Goal: Task Accomplishment & Management: Complete application form

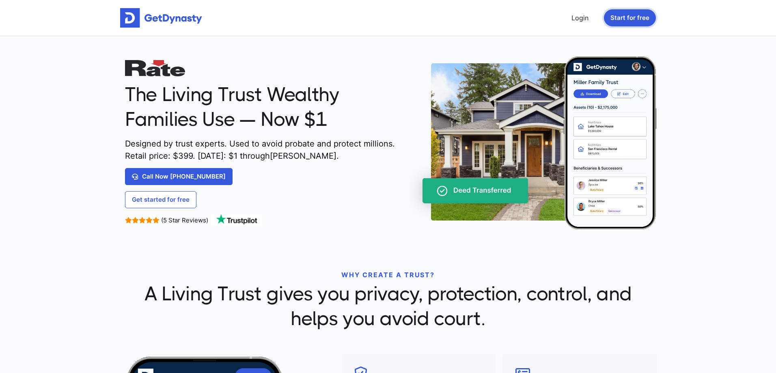
click at [619, 14] on button "Start for free" at bounding box center [630, 17] width 52 height 17
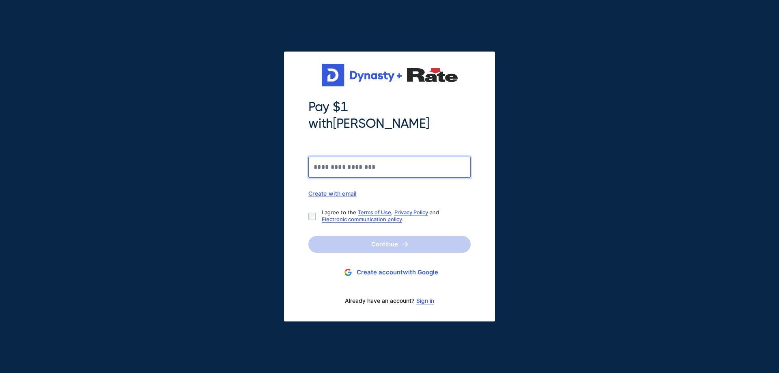
click at [376, 158] on input "Pay $1 with Jason Harris" at bounding box center [390, 167] width 162 height 21
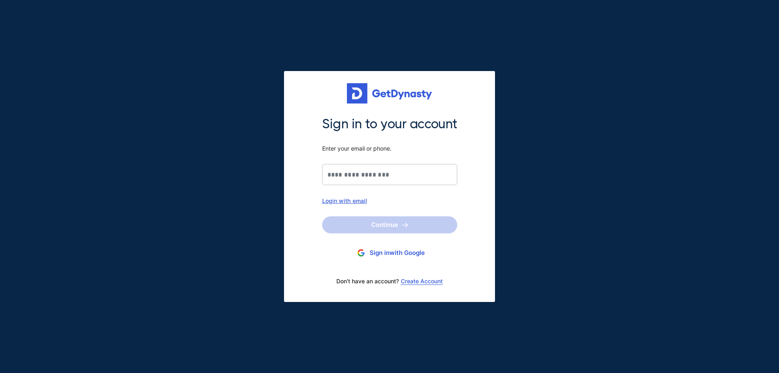
click at [387, 253] on button "Sign in with Google" at bounding box center [389, 253] width 135 height 15
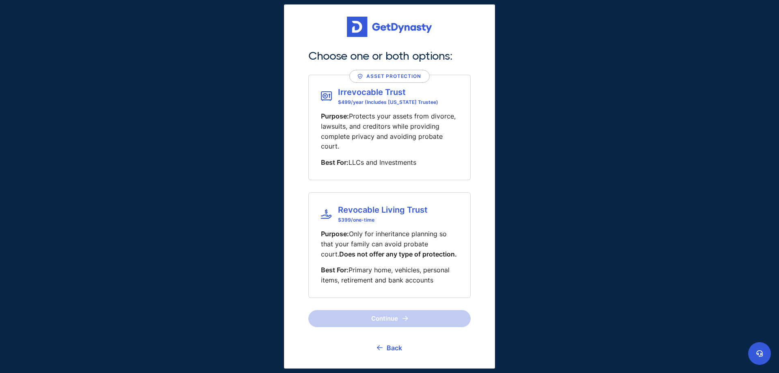
click at [424, 147] on p "Purpose: Protects your assets from divorce, lawsuits, and creditors while provi…" at bounding box center [389, 131] width 137 height 40
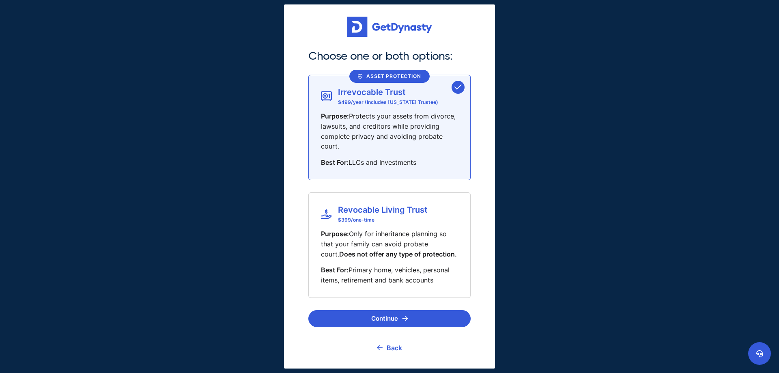
click at [420, 273] on p "Best For: Primary home, vehicles, personal items, retirement and bank accounts" at bounding box center [389, 275] width 137 height 20
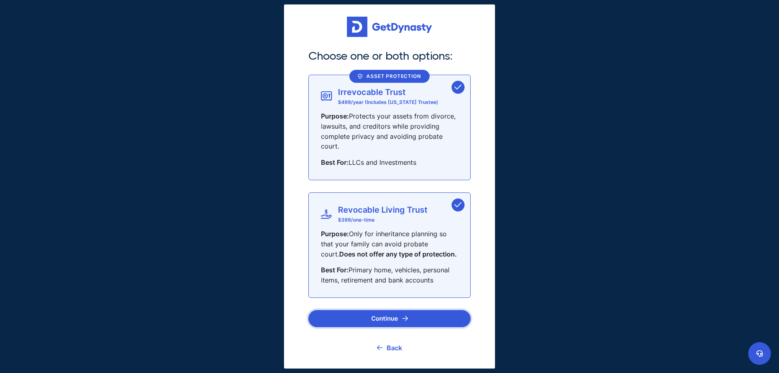
click at [407, 317] on img "submit" at bounding box center [405, 318] width 6 height 5
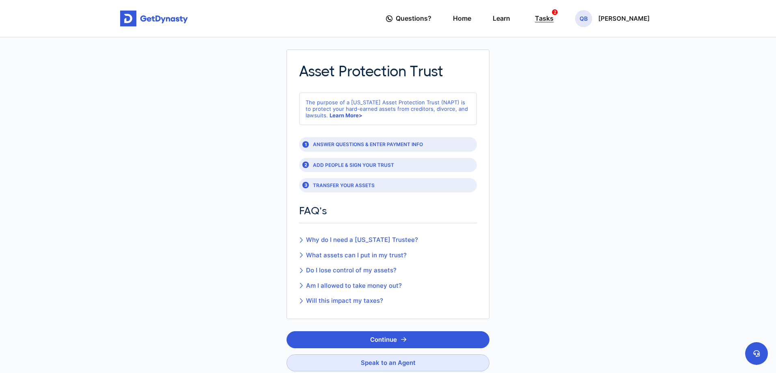
click at [535, 19] on div "Tasks 2" at bounding box center [544, 18] width 19 height 15
click at [607, 17] on p "[PERSON_NAME]" at bounding box center [624, 18] width 52 height 6
click at [398, 144] on div "1 ANSWER QUESTIONS & ENTER PAYMENT INFO" at bounding box center [388, 144] width 178 height 14
click at [600, 19] on p "[PERSON_NAME]" at bounding box center [624, 18] width 52 height 6
click at [570, 44] on link "Profile" at bounding box center [585, 47] width 64 height 22
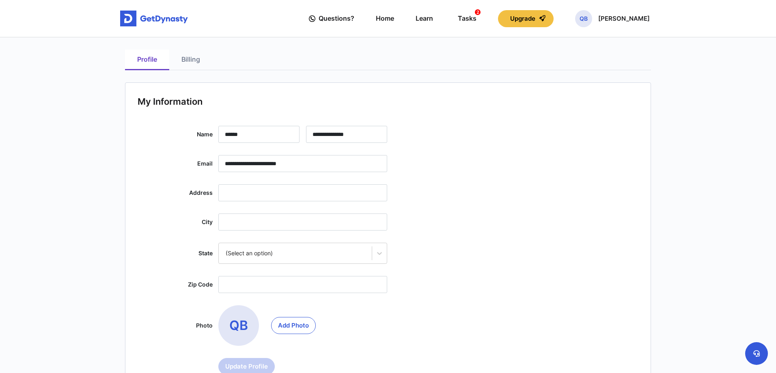
click at [322, 197] on input "text" at bounding box center [302, 192] width 169 height 17
click at [458, 15] on div "Tasks 2" at bounding box center [467, 18] width 19 height 15
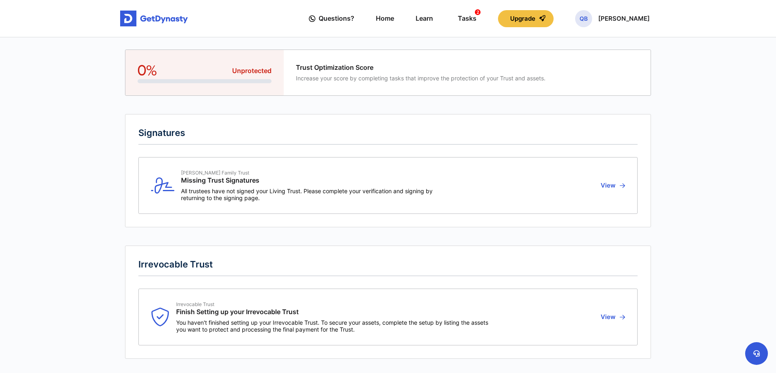
click at [223, 76] on div "0% Unprotected" at bounding box center [205, 70] width 134 height 17
click at [617, 320] on button "View" at bounding box center [611, 317] width 27 height 32
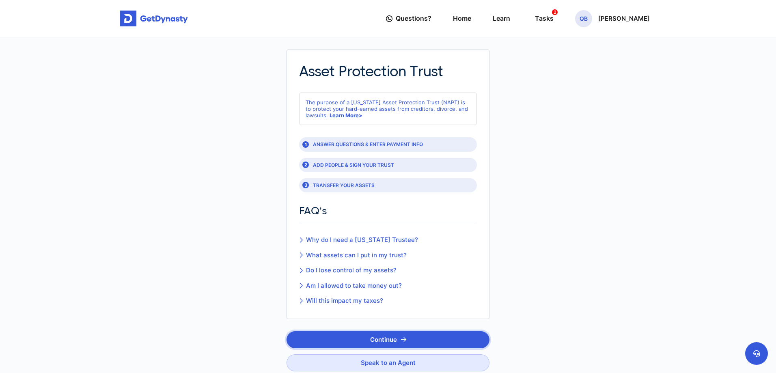
click at [438, 334] on button "Continue" at bounding box center [388, 339] width 203 height 17
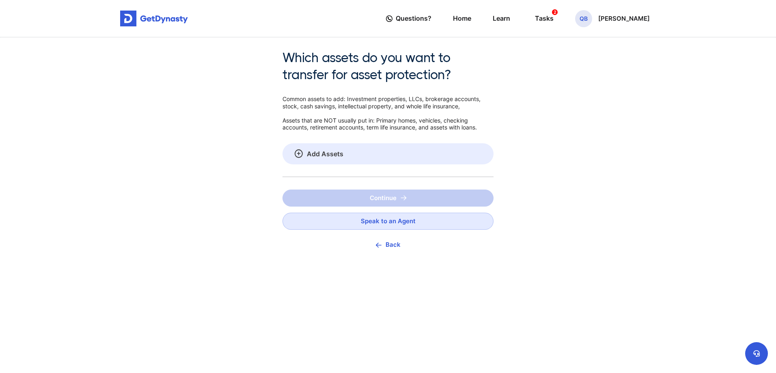
click at [318, 153] on link "Add Assets" at bounding box center [388, 153] width 211 height 21
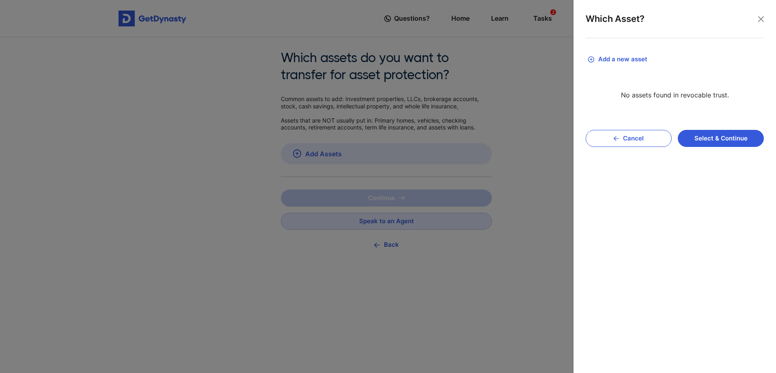
click at [620, 60] on button "Add a new asset" at bounding box center [675, 59] width 178 height 18
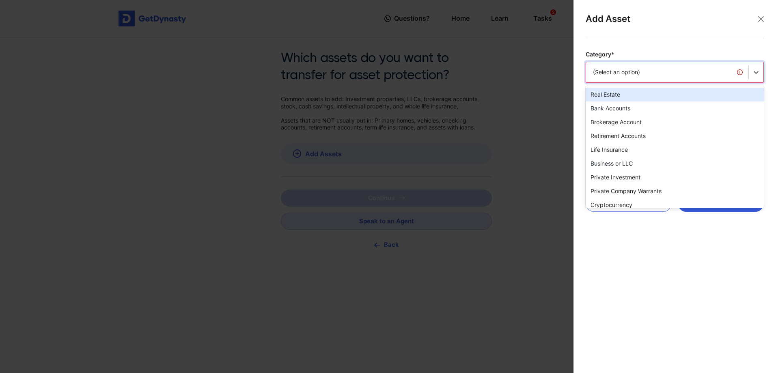
click at [622, 75] on div "(Select an option)" at bounding box center [667, 72] width 149 height 8
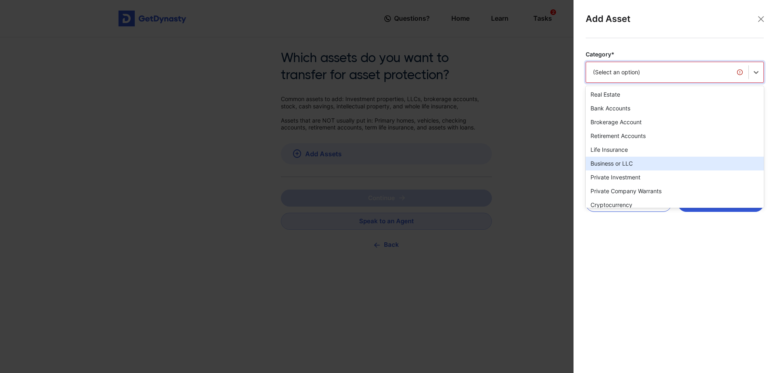
click at [613, 166] on div "Business or LLC" at bounding box center [675, 164] width 178 height 14
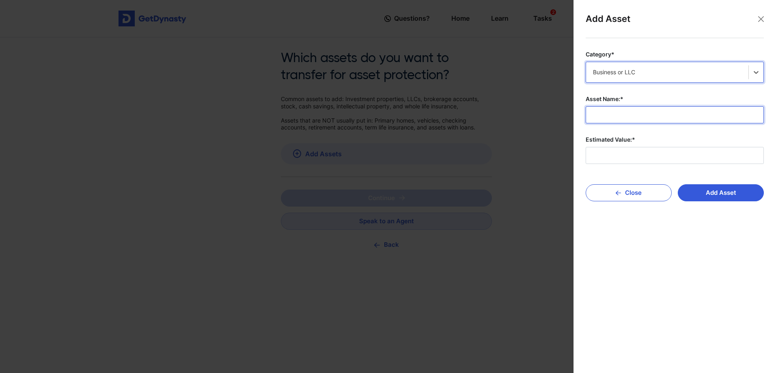
click at [622, 116] on input "Asset Name:*" at bounding box center [675, 114] width 178 height 17
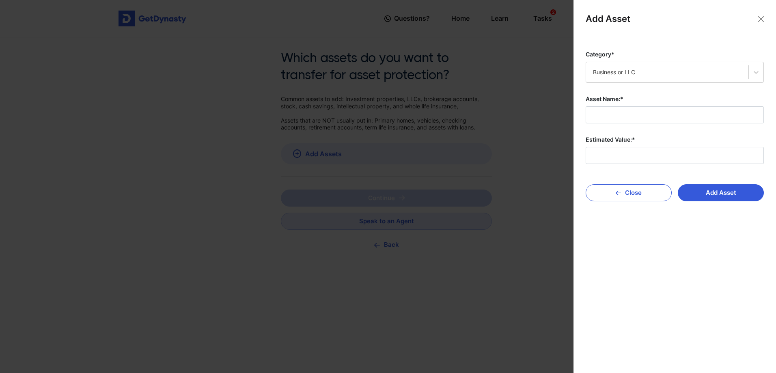
click at [250, 56] on div at bounding box center [388, 186] width 776 height 373
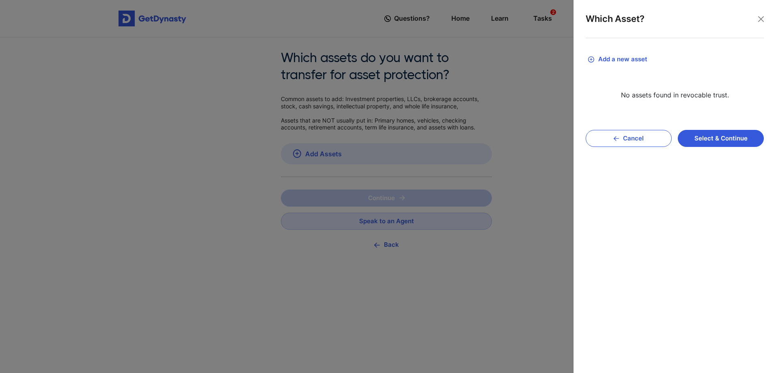
click at [456, 18] on div at bounding box center [388, 186] width 776 height 373
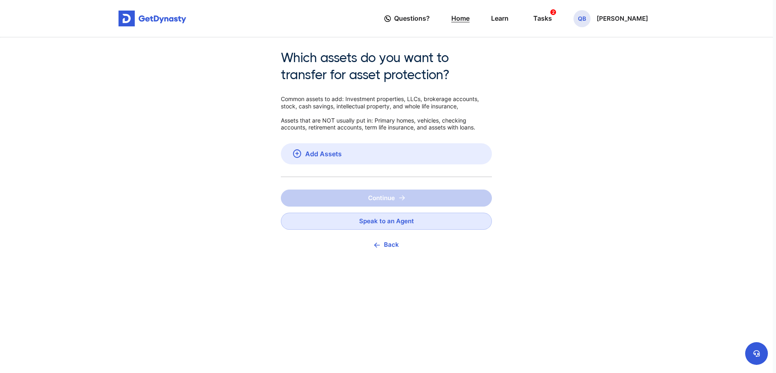
click at [451, 20] on link "Home" at bounding box center [460, 18] width 18 height 23
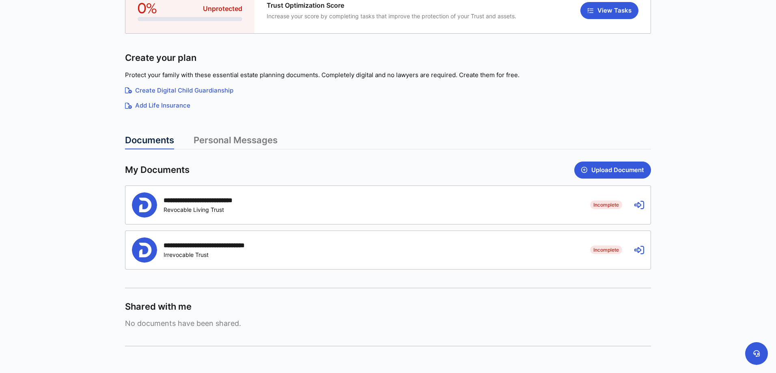
scroll to position [97, 0]
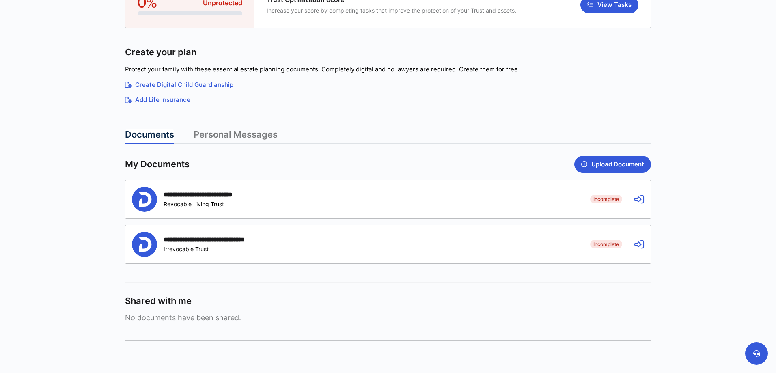
click at [584, 199] on div "**********" at bounding box center [387, 199] width 525 height 38
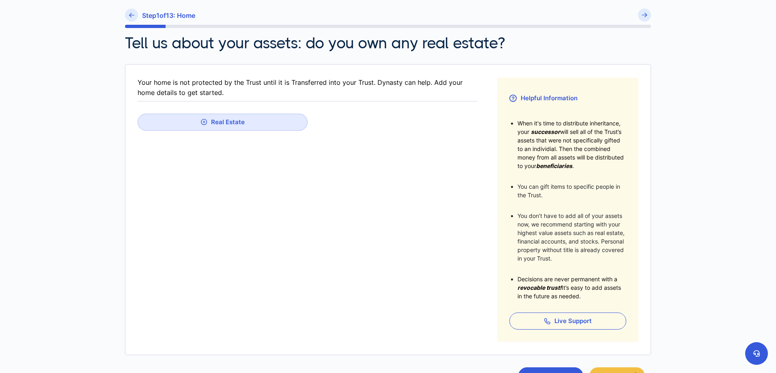
scroll to position [155, 0]
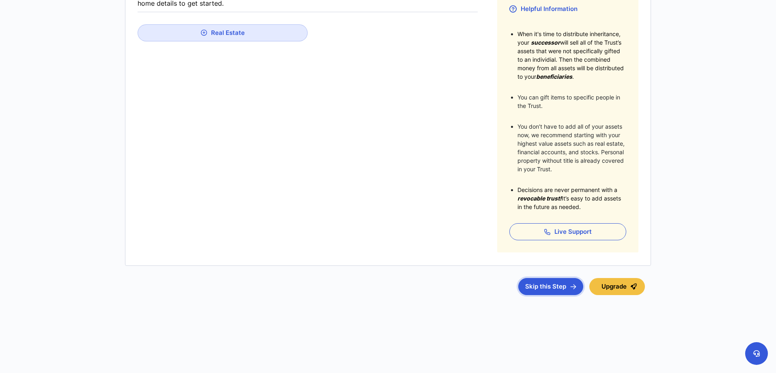
click at [549, 290] on button "Skip this Step" at bounding box center [550, 286] width 65 height 17
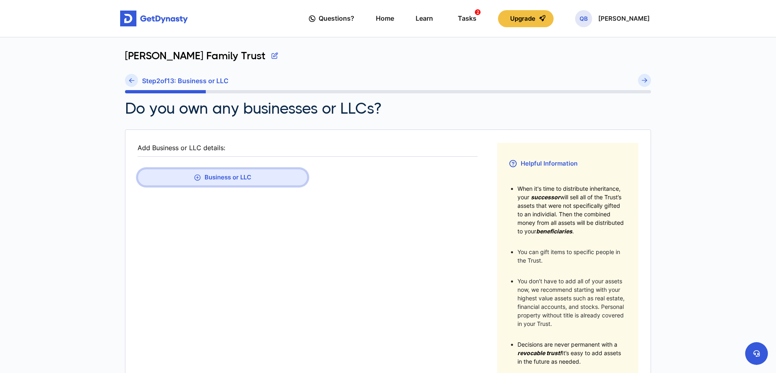
click at [213, 173] on button "Business or LLC" at bounding box center [223, 177] width 170 height 17
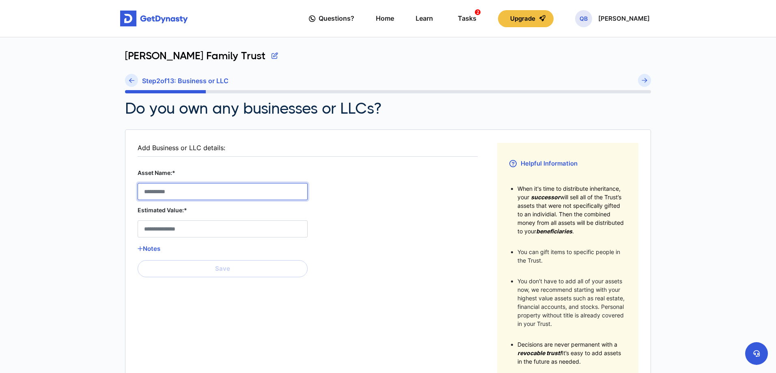
click at [208, 192] on LLC__asset_name__0 "Asset Name:*" at bounding box center [223, 191] width 170 height 17
type LLC__asset_name__0 "**********"
click at [379, 220] on fieldset "**********" at bounding box center [308, 275] width 340 height 264
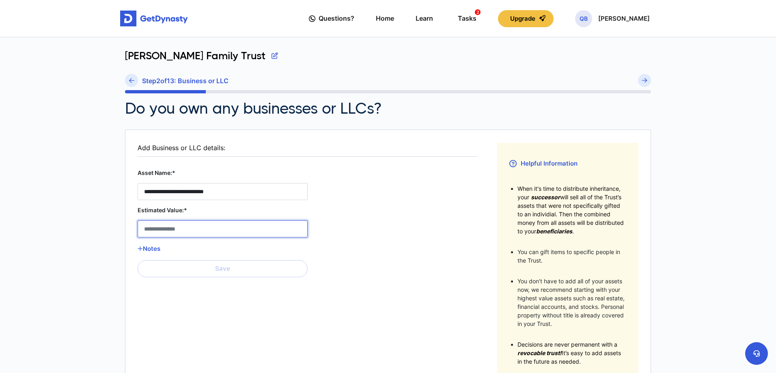
click at [258, 235] on LLC__estimated_value__0 "Estimated Value:*" at bounding box center [223, 228] width 170 height 17
type LLC__estimated_value__0 "**********"
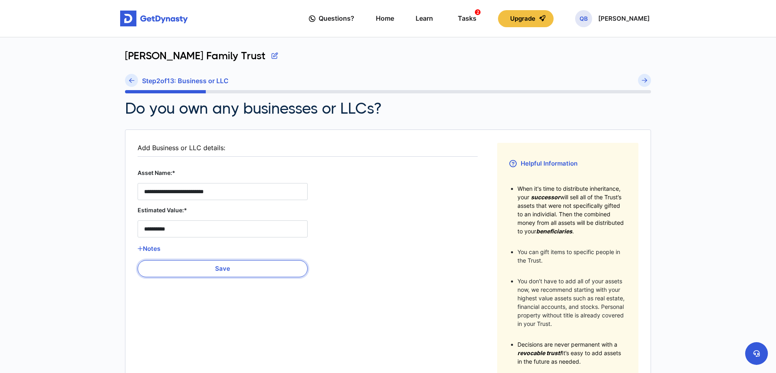
click at [199, 273] on button "Save" at bounding box center [223, 268] width 170 height 17
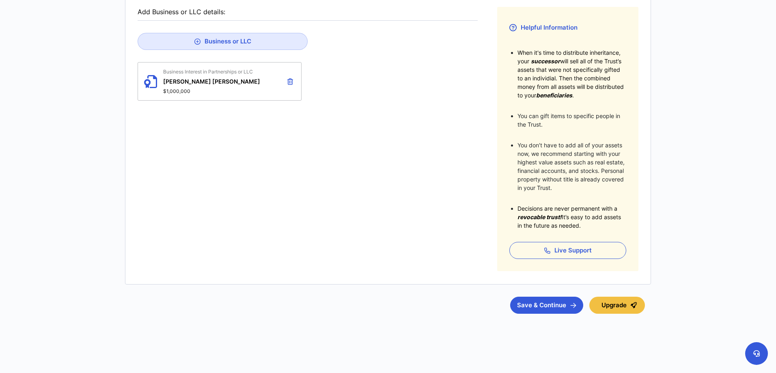
scroll to position [155, 0]
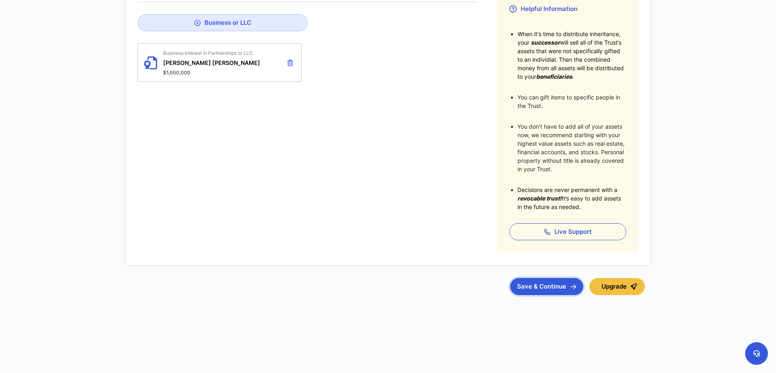
click at [562, 281] on button "Save & Continue" at bounding box center [546, 286] width 73 height 17
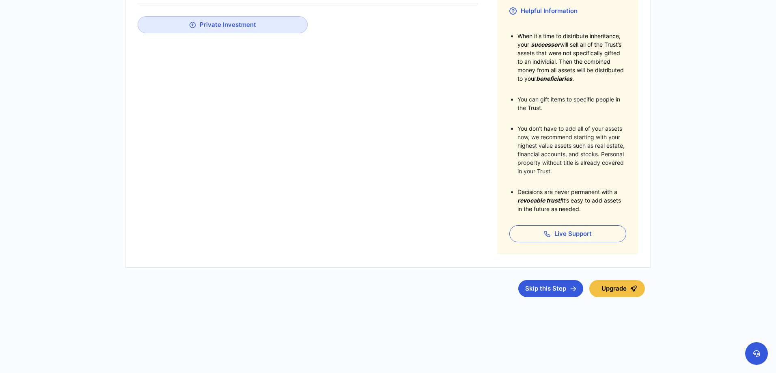
scroll to position [155, 0]
click at [529, 287] on button "Skip this Step" at bounding box center [550, 286] width 65 height 17
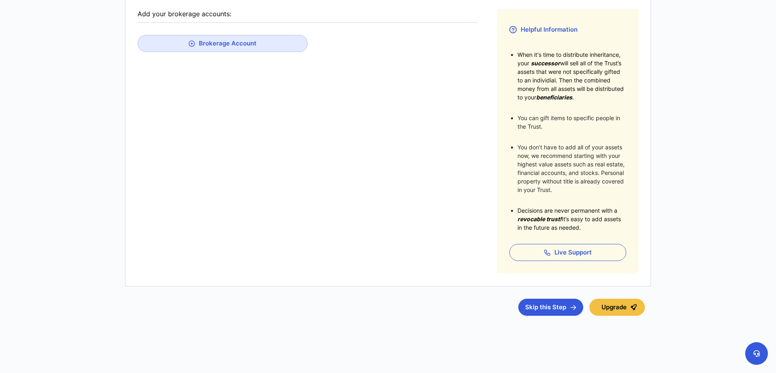
scroll to position [155, 0]
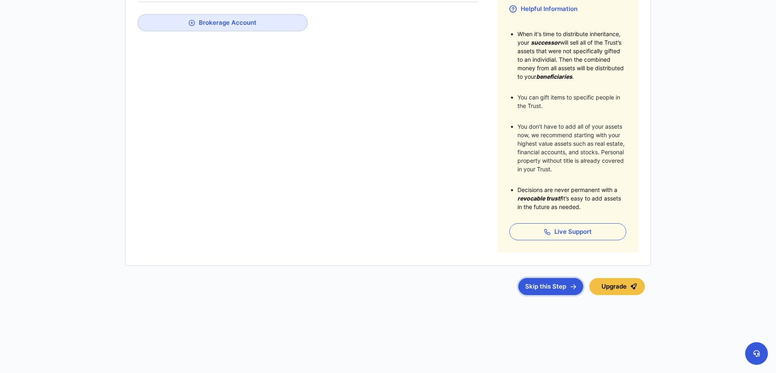
click at [556, 293] on button "Skip this Step" at bounding box center [550, 286] width 65 height 17
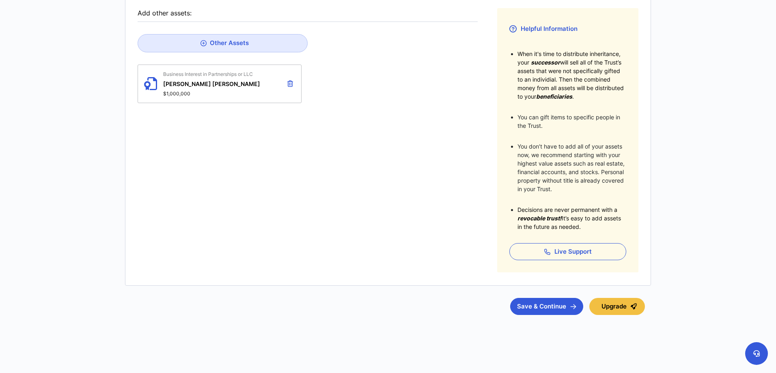
scroll to position [155, 0]
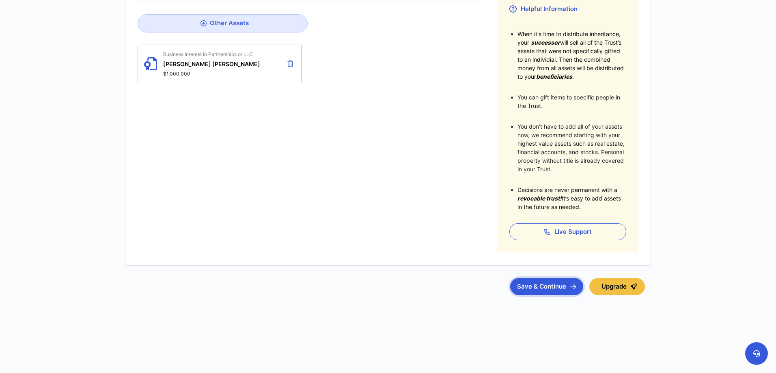
click at [527, 288] on button "Save & Continue" at bounding box center [546, 286] width 73 height 17
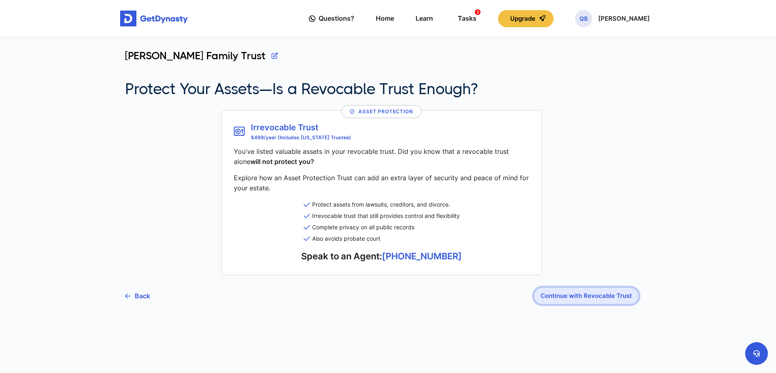
click at [572, 296] on button "Continue with Revocable Trust" at bounding box center [586, 295] width 105 height 17
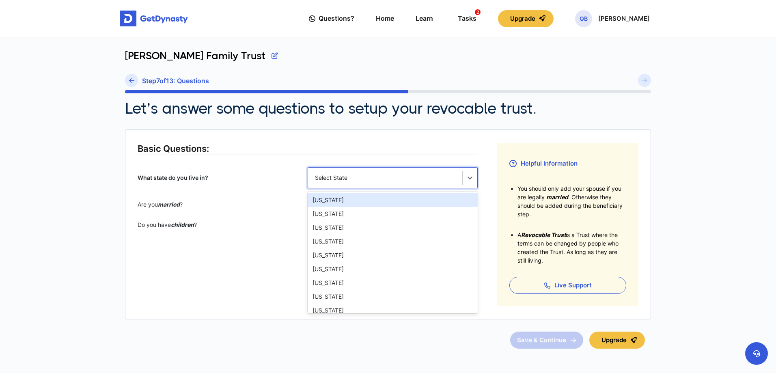
click at [400, 185] on div "Select State" at bounding box center [385, 177] width 154 height 17
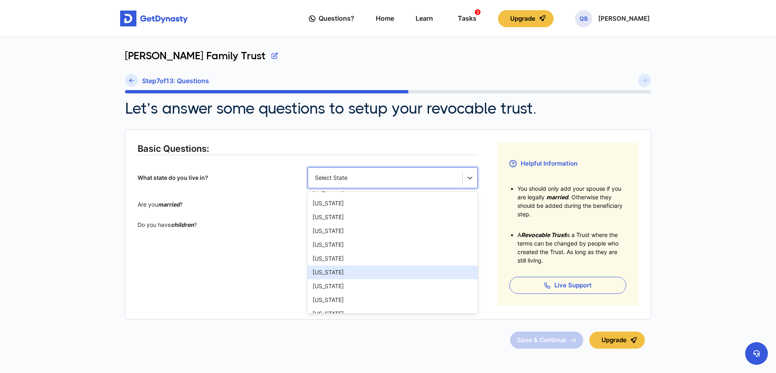
scroll to position [438, 0]
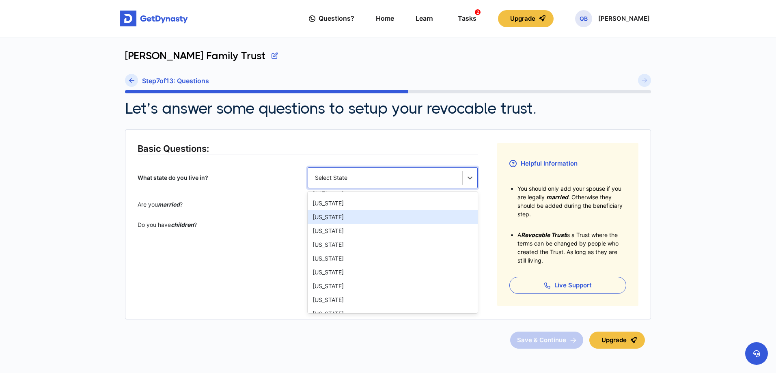
click at [356, 218] on div "North Carolina" at bounding box center [393, 217] width 170 height 14
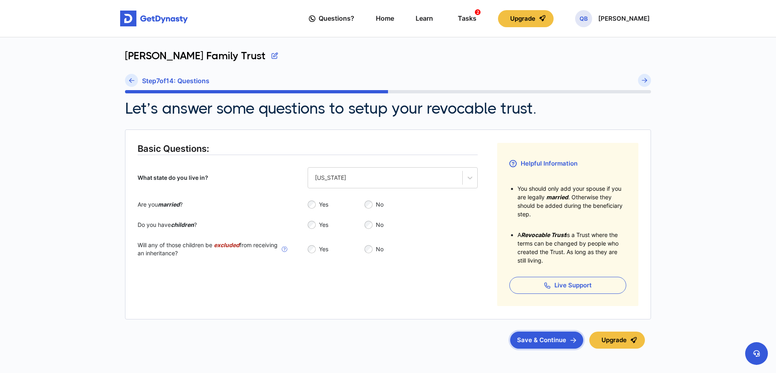
click at [561, 347] on button "Save & Continue" at bounding box center [546, 340] width 73 height 17
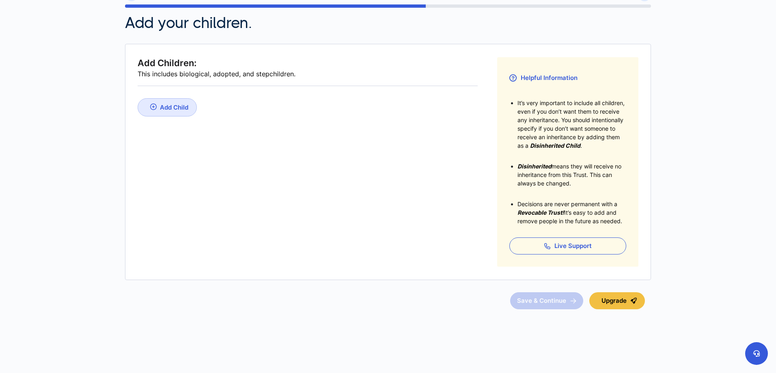
scroll to position [100, 0]
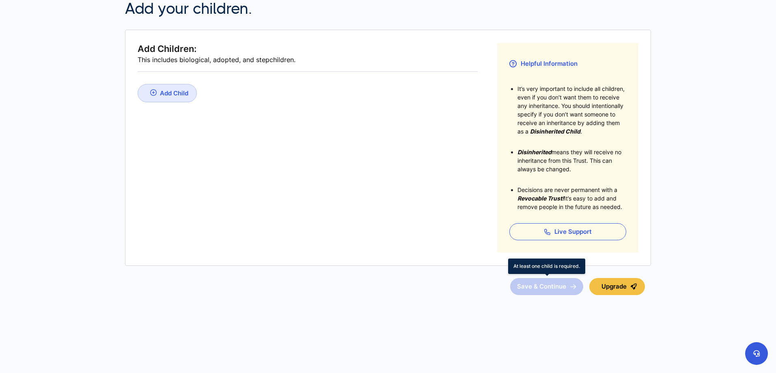
click at [530, 289] on span "Save & Continue" at bounding box center [546, 286] width 73 height 17
click at [178, 97] on link "Add Child" at bounding box center [167, 93] width 59 height 18
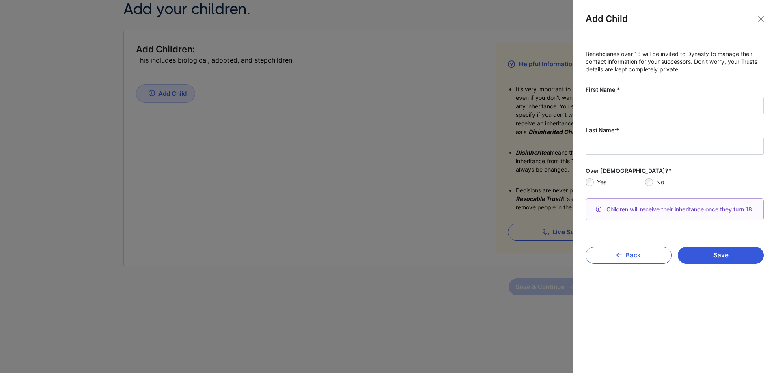
scroll to position [99, 0]
click at [621, 108] on input "First Name:*" at bounding box center [675, 105] width 178 height 17
type input "****"
type input "*******"
click at [711, 248] on button "Save" at bounding box center [721, 255] width 86 height 17
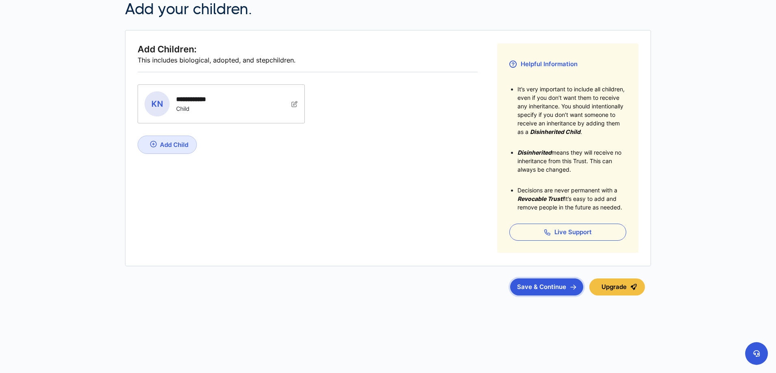
click at [568, 288] on button "Save & Continue" at bounding box center [546, 287] width 73 height 17
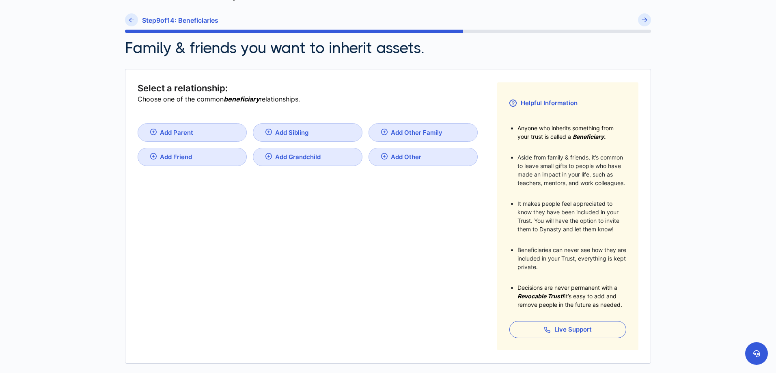
scroll to position [97, 0]
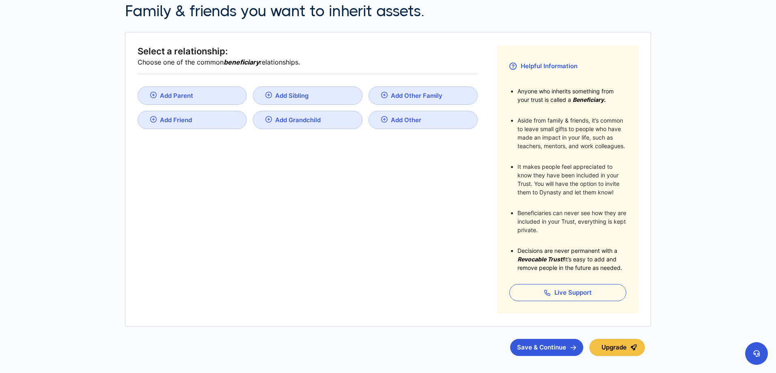
click at [388, 97] on link "Add Other Family" at bounding box center [423, 95] width 109 height 18
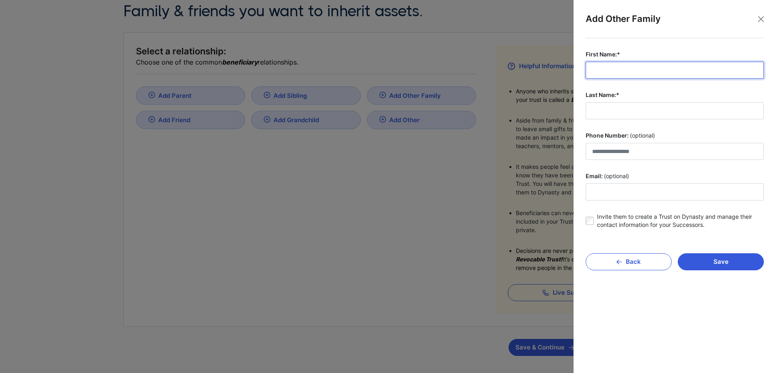
click at [617, 69] on input "First Name:*" at bounding box center [675, 70] width 178 height 17
type input "****"
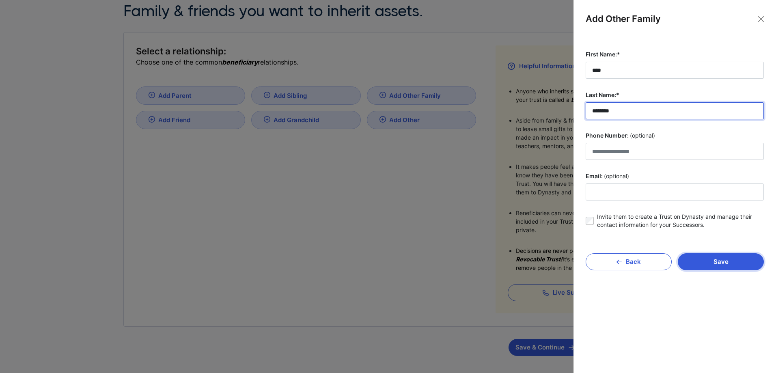
type input "*******"
click at [706, 263] on button "Save" at bounding box center [721, 261] width 86 height 17
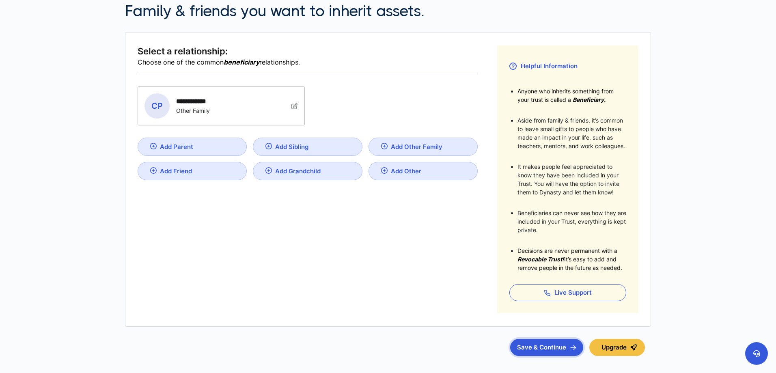
click at [556, 348] on button "Save & Continue" at bounding box center [546, 347] width 73 height 17
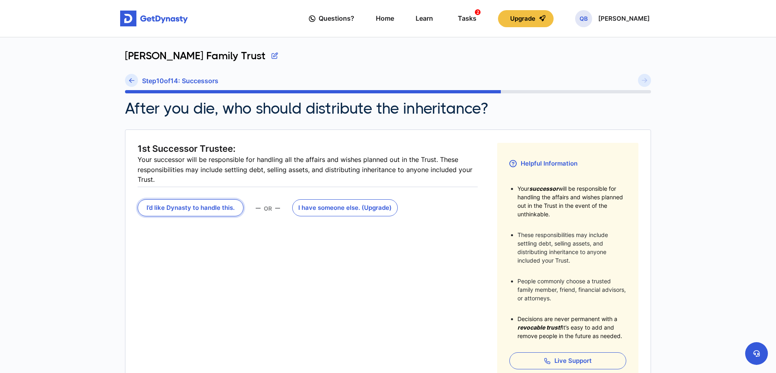
click at [206, 212] on button "I’d like Dynasty to handle this." at bounding box center [191, 207] width 106 height 17
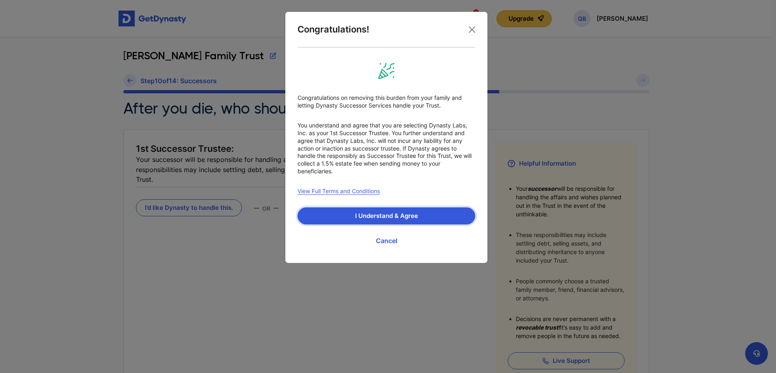
click at [339, 214] on button "I Understand & Agree" at bounding box center [387, 215] width 178 height 17
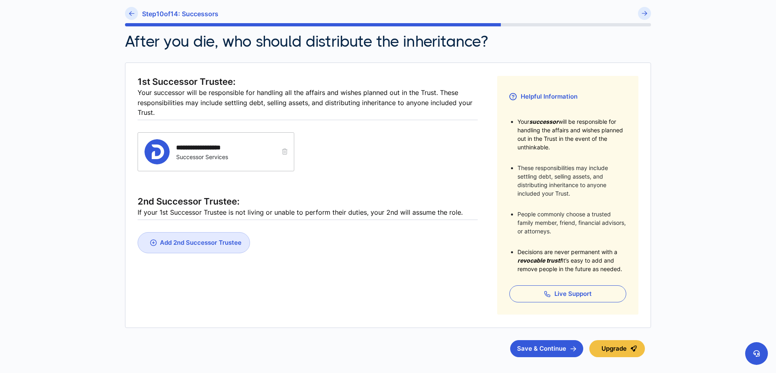
scroll to position [97, 0]
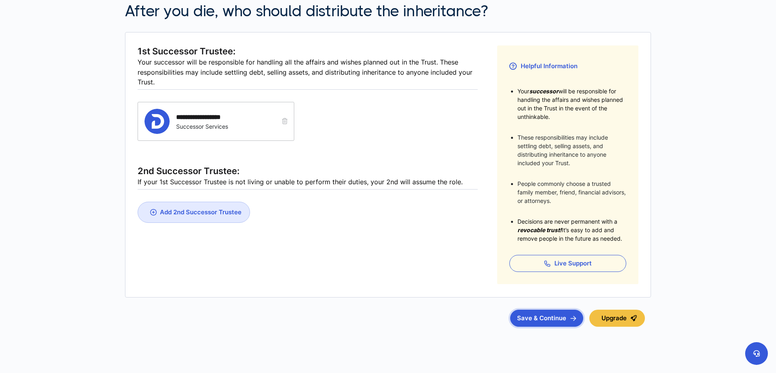
click at [547, 319] on button "Save & Continue" at bounding box center [546, 318] width 73 height 17
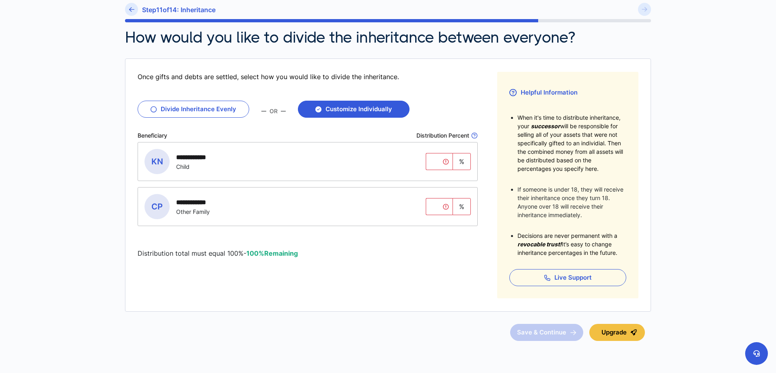
scroll to position [97, 0]
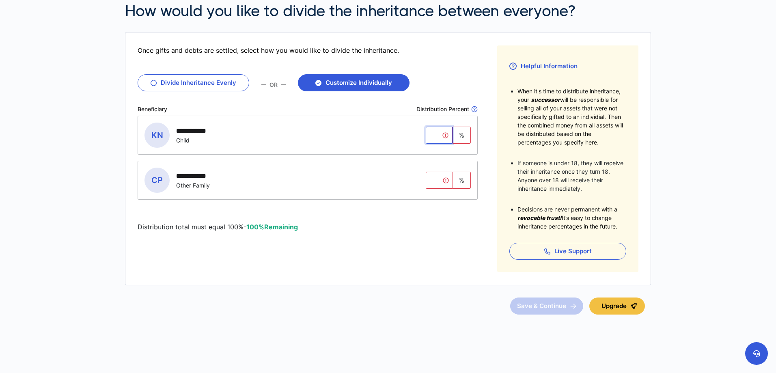
click at [430, 135] on input "tel" at bounding box center [439, 135] width 27 height 17
type input "*"
type input "**"
click at [439, 184] on input "tel" at bounding box center [439, 180] width 27 height 17
type input "**"
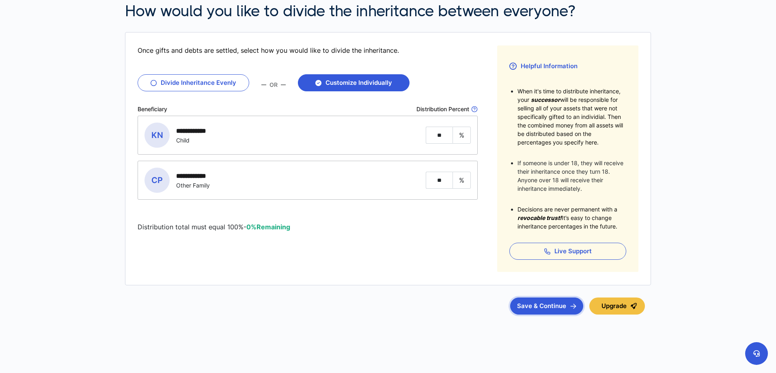
click at [532, 308] on button "Save & Continue" at bounding box center [546, 306] width 73 height 17
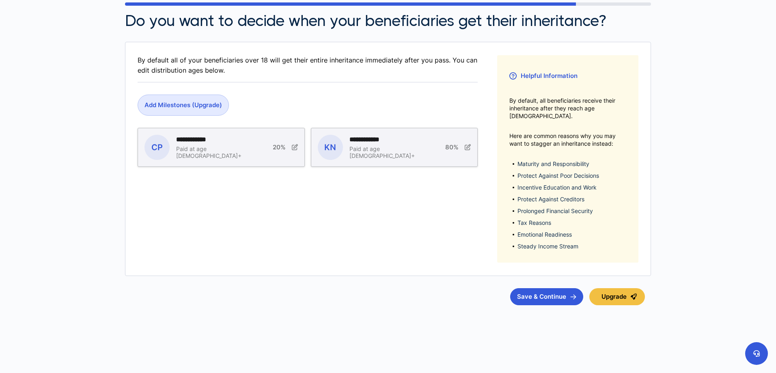
scroll to position [90, 0]
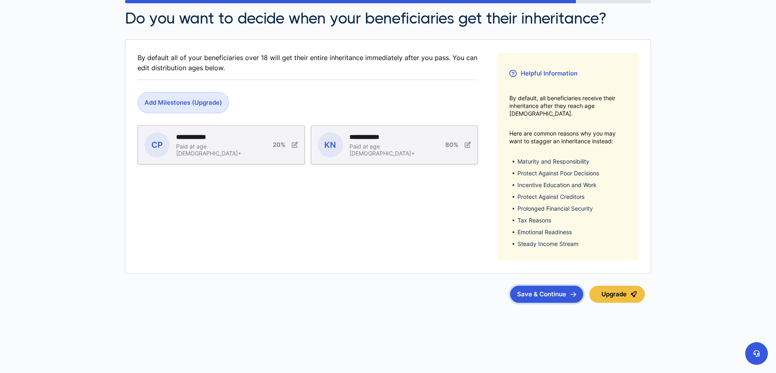
click at [525, 286] on button "Save & Continue" at bounding box center [546, 294] width 73 height 17
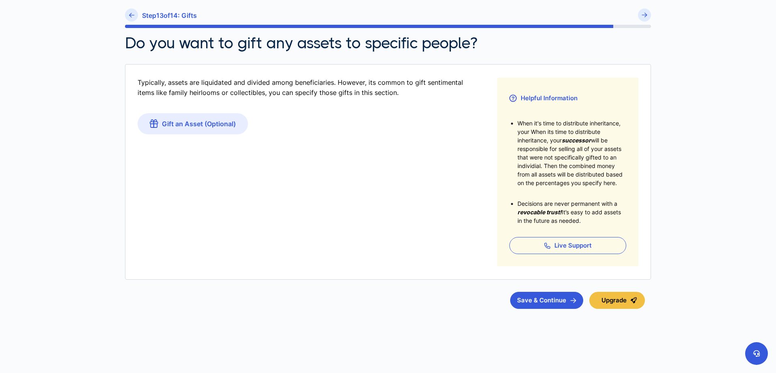
scroll to position [79, 0]
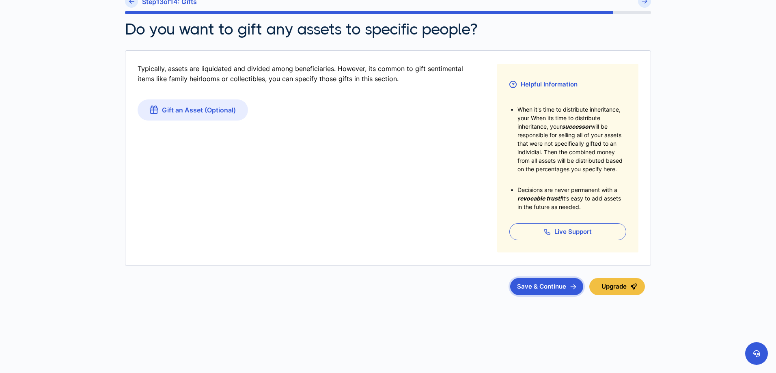
click at [540, 291] on button "Save & Continue" at bounding box center [546, 286] width 73 height 17
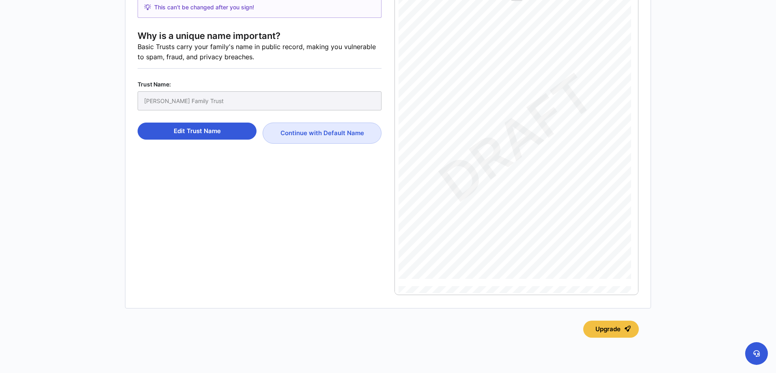
scroll to position [97, 0]
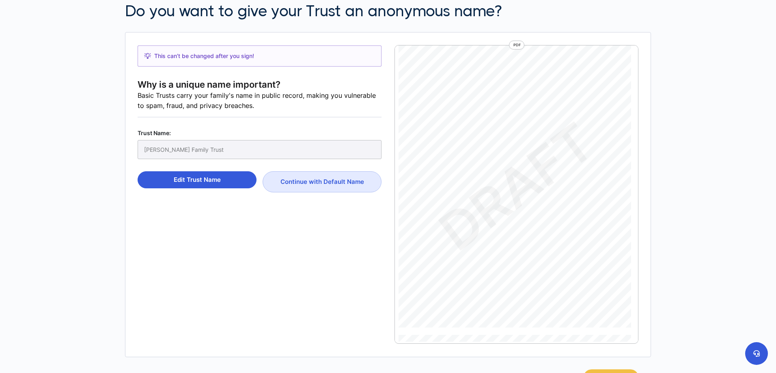
click at [235, 149] on div "Barrett-Nevarez Family Trust" at bounding box center [260, 149] width 244 height 19
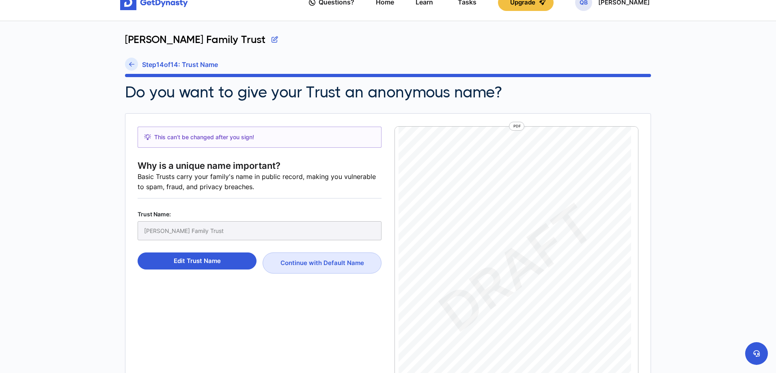
scroll to position [0, 0]
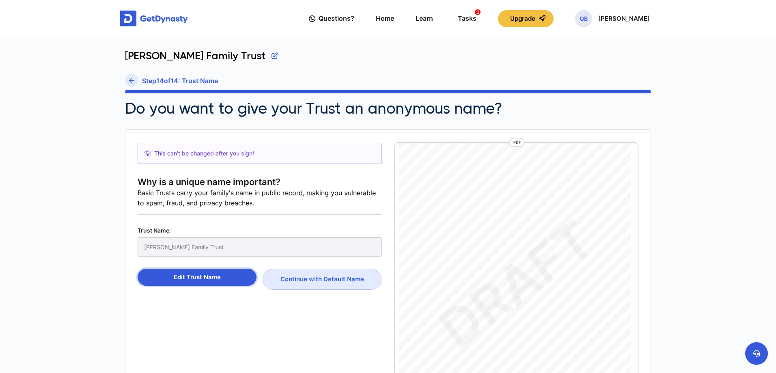
click at [216, 279] on button "Edit Trust Name" at bounding box center [197, 277] width 119 height 17
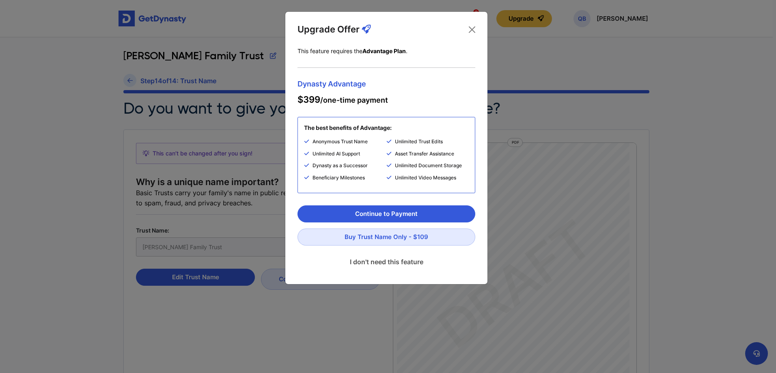
click at [409, 263] on link "I don't need this feature" at bounding box center [387, 262] width 178 height 20
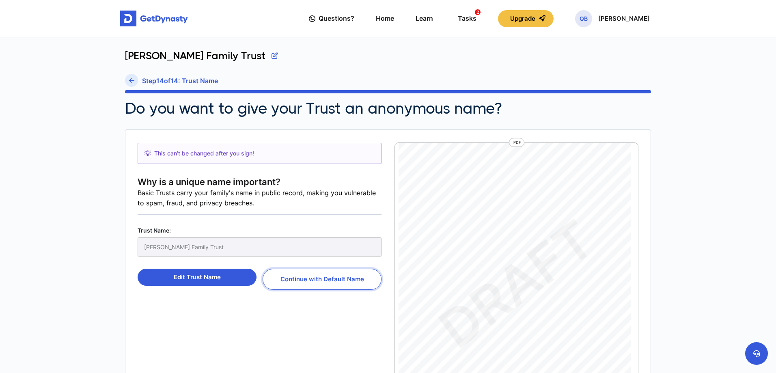
click at [316, 283] on button "Continue with Default Name" at bounding box center [322, 279] width 119 height 21
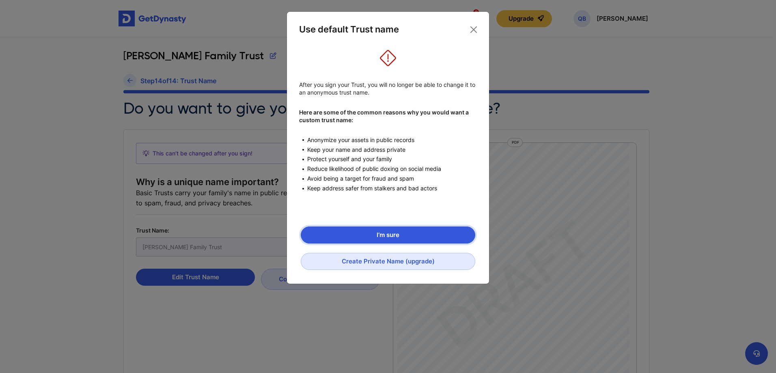
click at [355, 239] on button "I’m sure" at bounding box center [388, 235] width 175 height 17
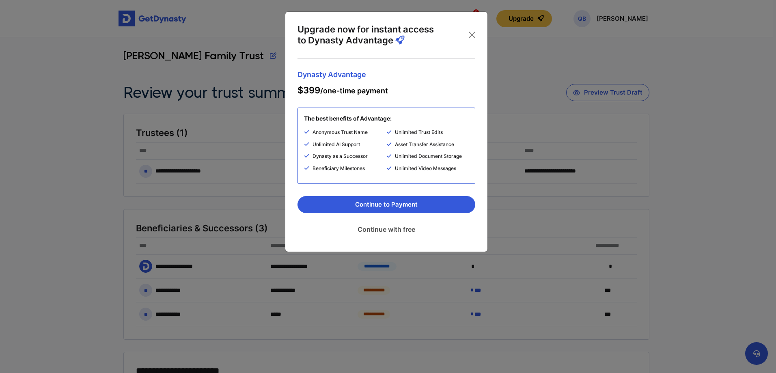
click at [374, 231] on link "Continue with free" at bounding box center [387, 229] width 178 height 20
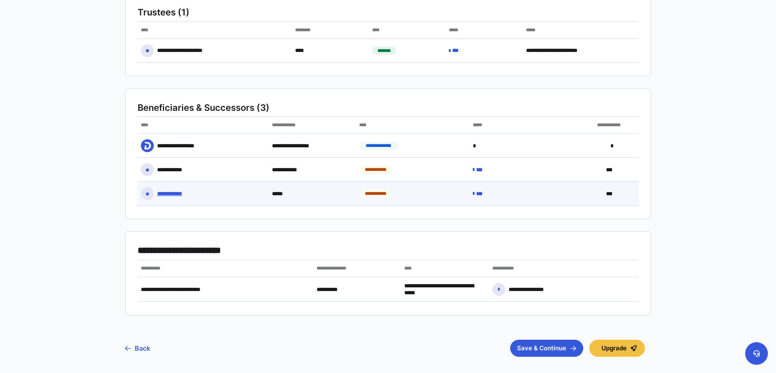
scroll to position [146, 0]
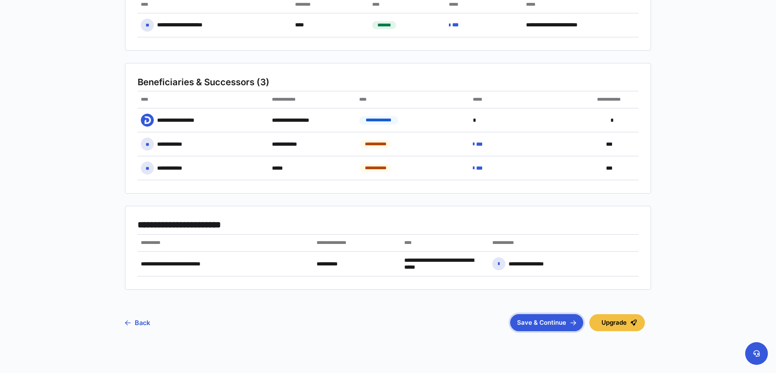
click at [560, 328] on button "Save & Continue" at bounding box center [546, 322] width 73 height 17
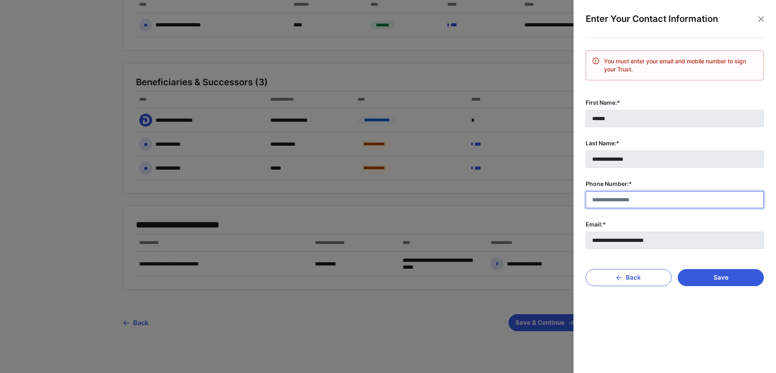
click at [643, 197] on input "Phone Number:*" at bounding box center [675, 199] width 178 height 17
type input "**********"
click at [760, 19] on button "Close" at bounding box center [761, 19] width 12 height 12
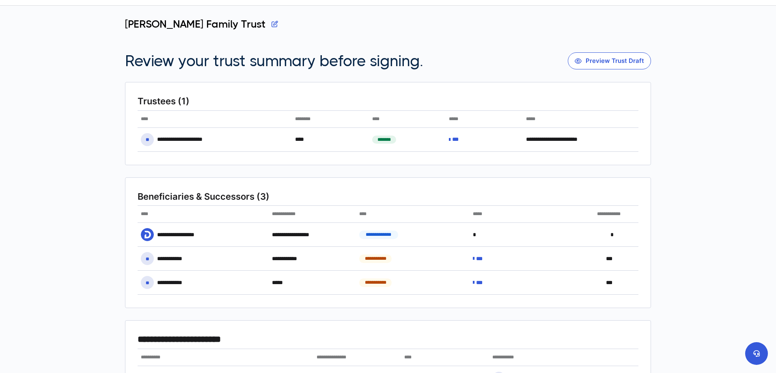
scroll to position [0, 0]
